Goal: Transaction & Acquisition: Purchase product/service

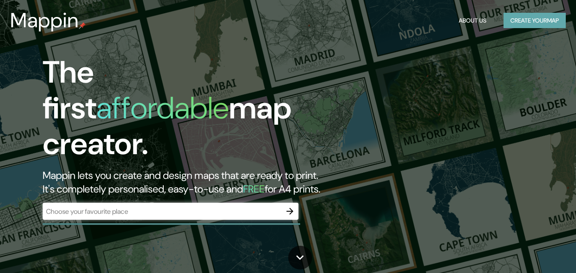
click at [533, 16] on button "Create your map" at bounding box center [534, 21] width 62 height 16
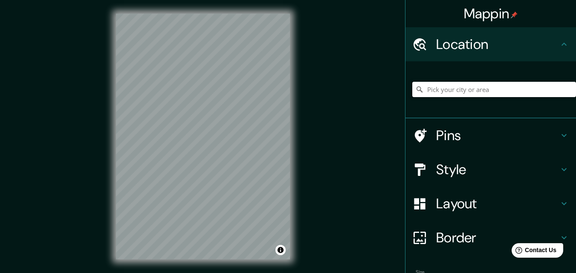
click at [503, 90] on input "Pick your city or area" at bounding box center [494, 89] width 164 height 15
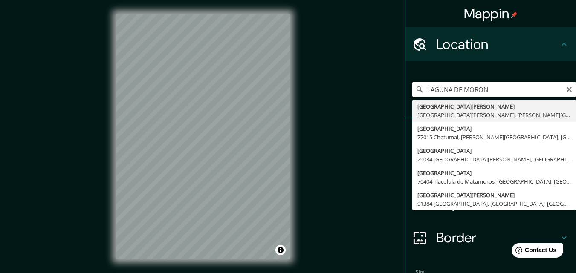
click at [501, 90] on input "LAGUNA DE MORON" at bounding box center [494, 89] width 164 height 15
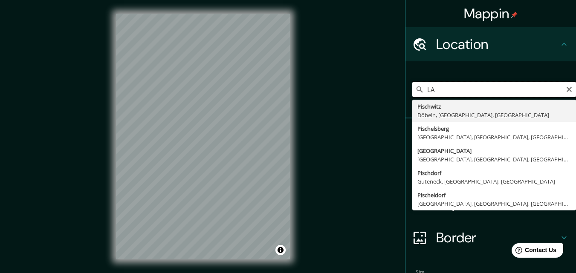
type input "L"
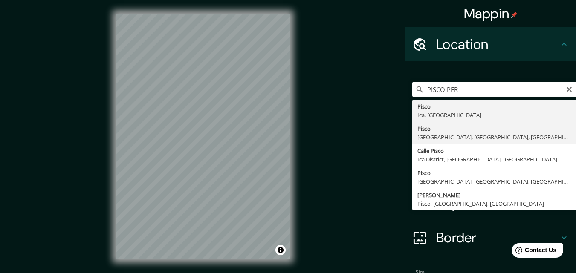
type input "Pisco, Parcona District, Ica, Peru"
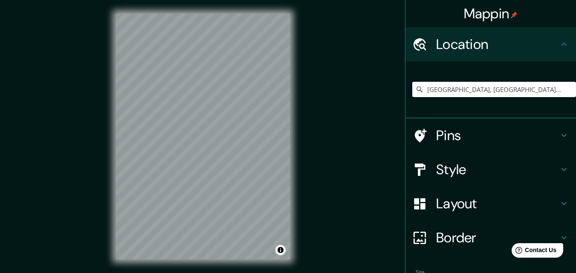
click at [346, 196] on div "Mappin Location Pisco, Parcona District, Ica, Peru Pins Style Layout Border Cho…" at bounding box center [288, 143] width 576 height 287
click at [512, 85] on input "Pisco, Parcona District, Ica, Peru" at bounding box center [494, 89] width 164 height 15
click at [513, 85] on input "Pisco, Parcona District, Ica, Peru" at bounding box center [494, 89] width 164 height 15
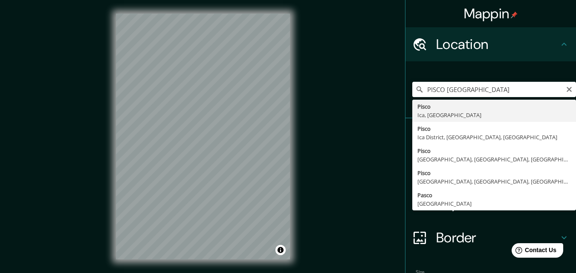
type input "Pisco, Ica, Peru"
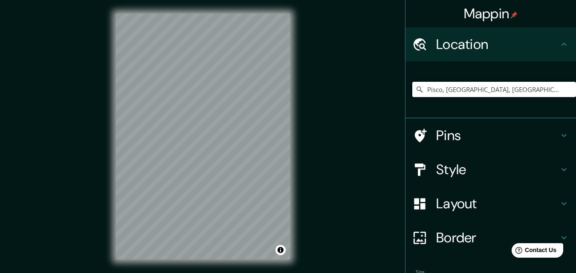
click at [469, 166] on h4 "Style" at bounding box center [497, 169] width 123 height 17
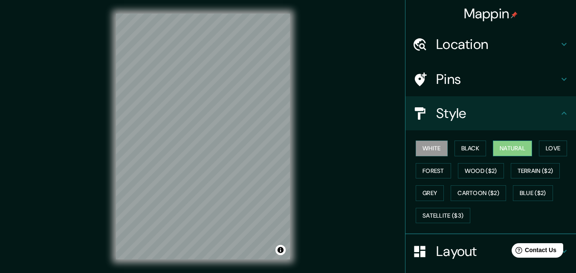
click at [505, 150] on button "Natural" at bounding box center [512, 149] width 39 height 16
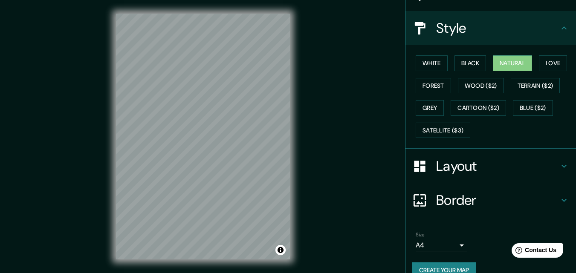
click at [457, 200] on h4 "Border" at bounding box center [497, 200] width 123 height 17
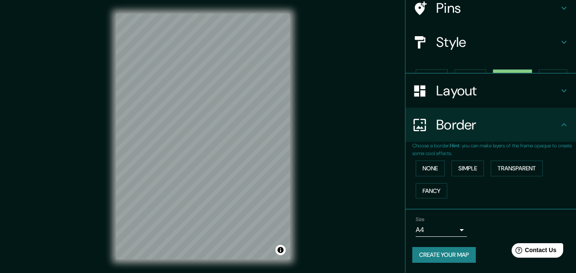
scroll to position [57, 0]
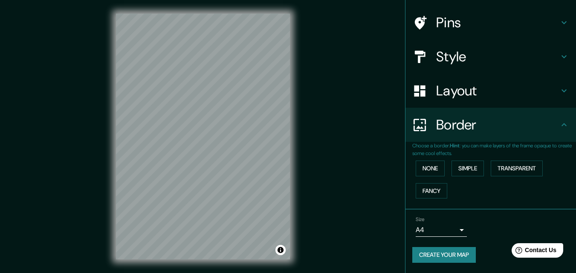
click at [447, 101] on div "Layout" at bounding box center [490, 91] width 170 height 34
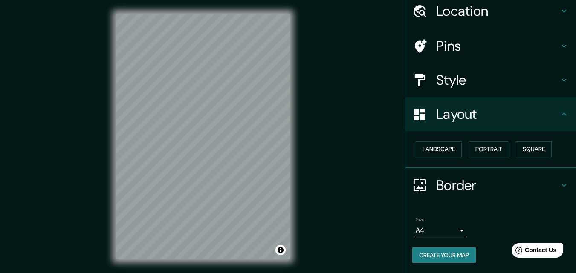
scroll to position [33, 0]
click at [441, 146] on button "Landscape" at bounding box center [438, 149] width 46 height 16
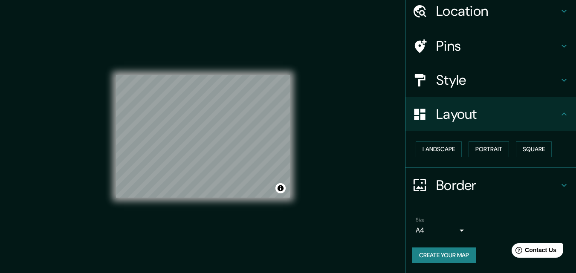
click at [325, 130] on div "Mappin Location Pisco, Ica, Peru Pins Style Layout Landscape Portrait Square Bo…" at bounding box center [288, 143] width 576 height 287
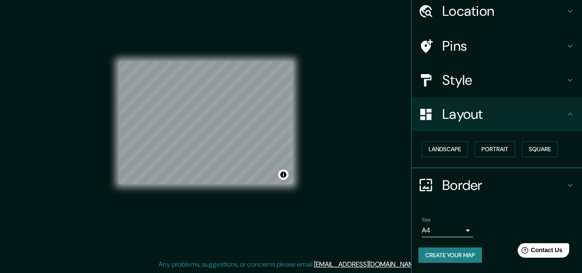
click at [436, 229] on body "Mappin Location Pisco, Ica, Peru Pins Style Layout Landscape Portrait Square Bo…" at bounding box center [291, 122] width 582 height 273
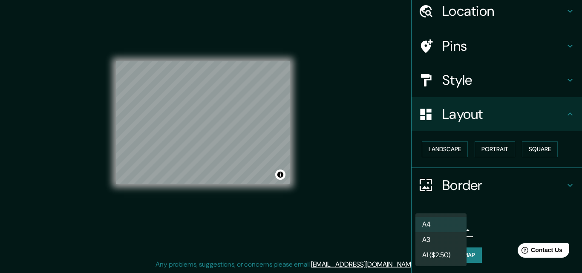
click at [436, 237] on li "A3" at bounding box center [440, 239] width 51 height 15
type input "a4"
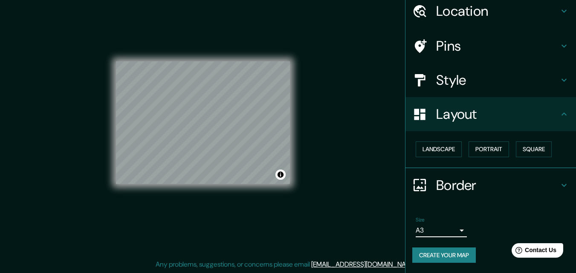
click at [436, 259] on button "Create your map" at bounding box center [443, 256] width 63 height 16
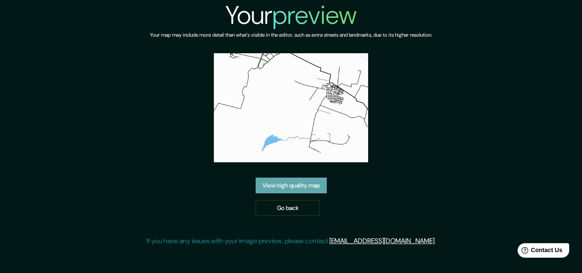
click at [299, 183] on link "View high quality map" at bounding box center [291, 186] width 71 height 16
